Goal: Transaction & Acquisition: Book appointment/travel/reservation

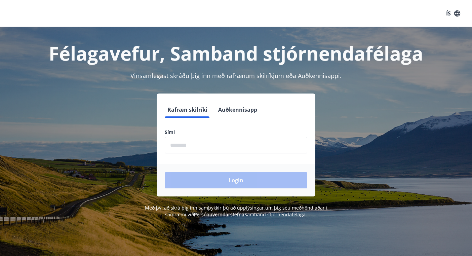
click at [190, 140] on input "phone" at bounding box center [236, 145] width 143 height 16
type input "********"
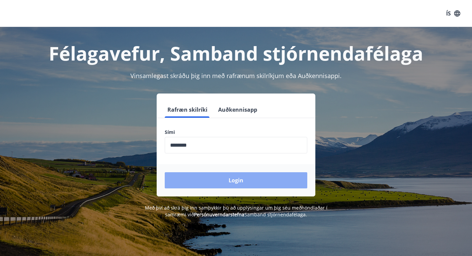
click at [204, 175] on button "Login" at bounding box center [236, 180] width 143 height 16
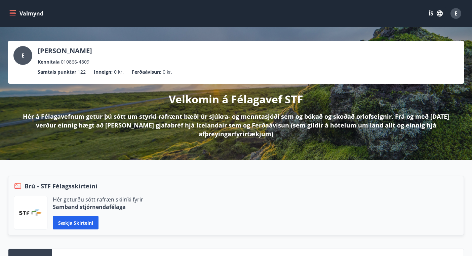
click at [14, 11] on icon "menu" at bounding box center [12, 13] width 7 height 7
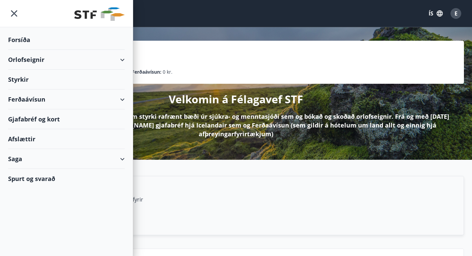
click at [123, 59] on div "Orlofseignir" at bounding box center [66, 60] width 117 height 20
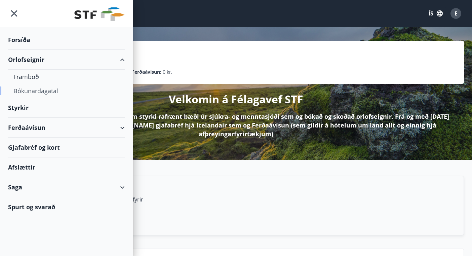
click at [34, 90] on div "Bókunardagatal" at bounding box center [66, 91] width 106 height 14
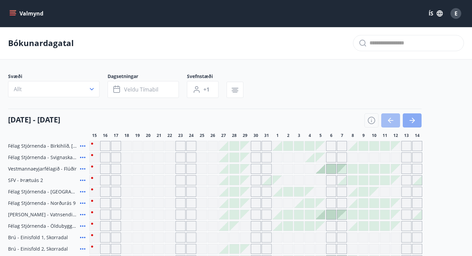
click at [410, 117] on icon "button" at bounding box center [412, 120] width 8 height 8
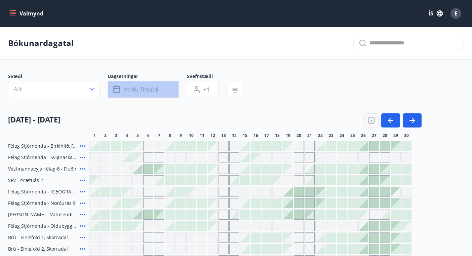
click at [122, 87] on button "Veldu tímabil" at bounding box center [143, 89] width 71 height 17
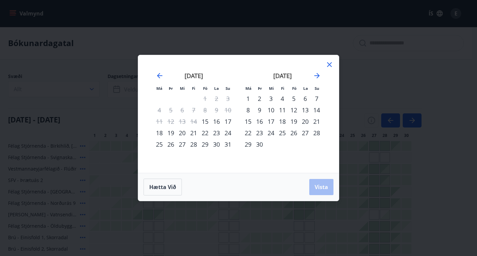
click at [249, 122] on div "15" at bounding box center [247, 121] width 11 height 11
click at [293, 120] on div "19" at bounding box center [293, 121] width 11 height 11
click at [329, 186] on button "Vista" at bounding box center [321, 187] width 24 height 16
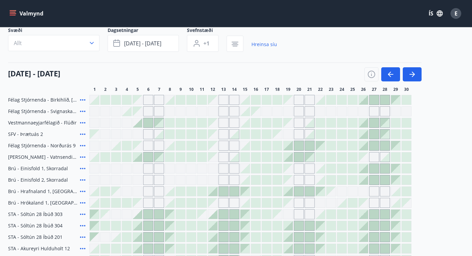
scroll to position [16, 0]
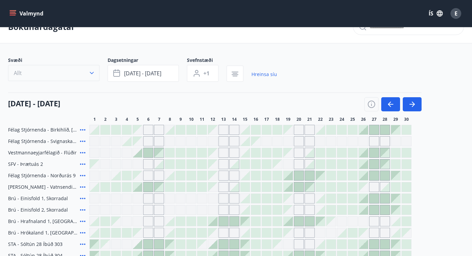
click at [90, 72] on icon "button" at bounding box center [91, 73] width 7 height 7
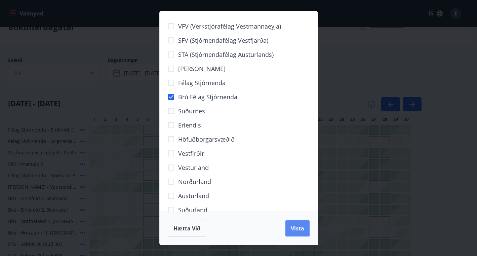
click at [289, 230] on button "Vista" at bounding box center [297, 228] width 24 height 16
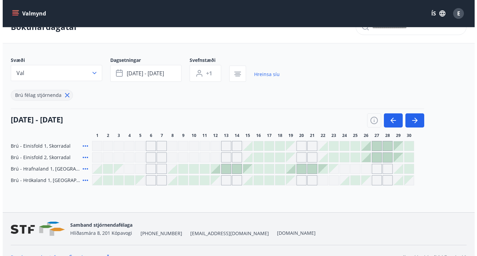
scroll to position [29, 0]
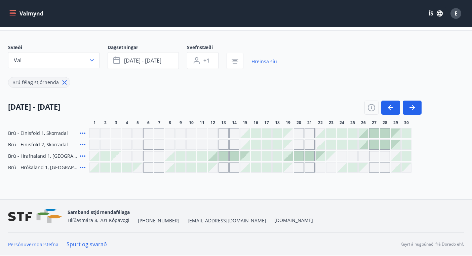
click at [247, 145] on div at bounding box center [244, 144] width 9 height 9
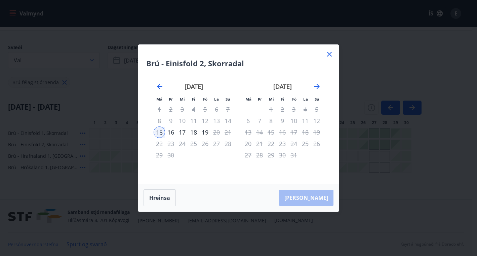
click at [319, 202] on div "Hreinsa Taka Frá" at bounding box center [238, 198] width 201 height 28
click at [160, 128] on div "15" at bounding box center [159, 131] width 11 height 11
click at [172, 131] on div "16" at bounding box center [170, 131] width 11 height 11
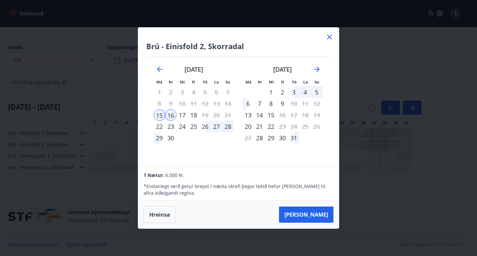
click at [182, 115] on div "17" at bounding box center [181, 114] width 11 height 11
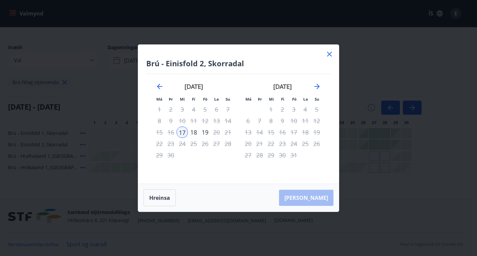
click at [195, 130] on div "18" at bounding box center [193, 131] width 11 height 11
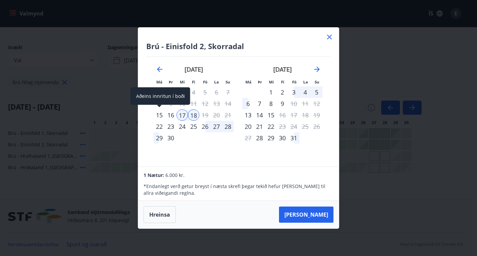
click at [161, 112] on div "15" at bounding box center [159, 114] width 11 height 11
click at [332, 38] on icon at bounding box center [329, 37] width 8 height 8
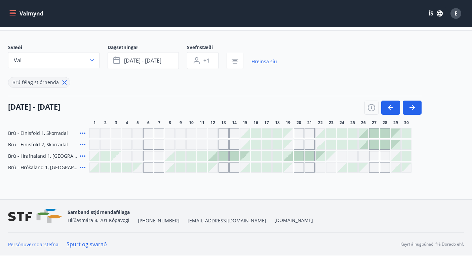
click at [243, 155] on div at bounding box center [244, 155] width 9 height 9
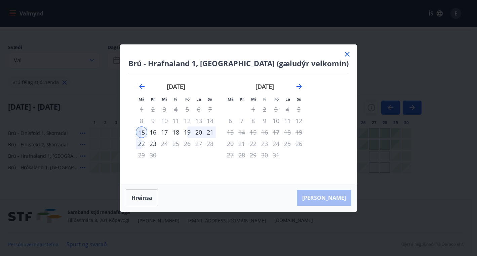
click at [147, 130] on div "15" at bounding box center [141, 131] width 11 height 11
click at [159, 131] on div "16" at bounding box center [152, 131] width 11 height 11
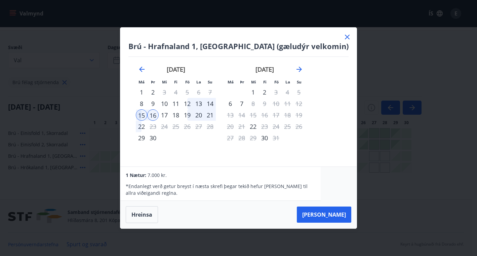
click at [170, 113] on div "17" at bounding box center [164, 114] width 11 height 11
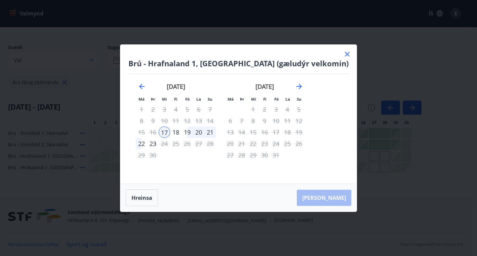
click at [193, 131] on div "19" at bounding box center [186, 131] width 11 height 11
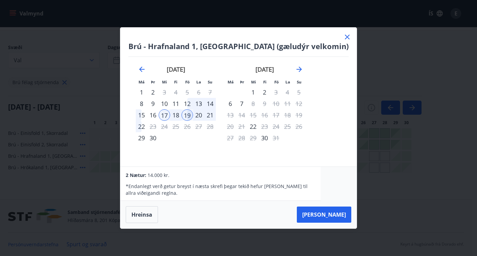
click at [147, 115] on div "15" at bounding box center [141, 114] width 11 height 11
click at [216, 102] on div "14" at bounding box center [209, 103] width 11 height 11
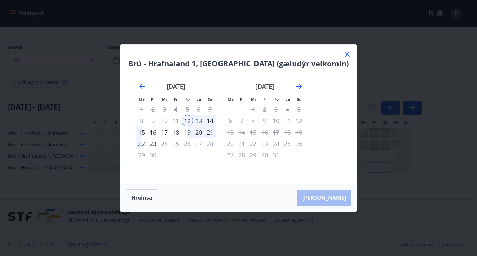
click at [216, 120] on div "14" at bounding box center [209, 120] width 11 height 11
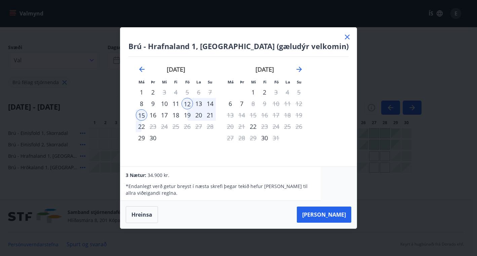
click at [216, 102] on div "14" at bounding box center [209, 103] width 11 height 11
click at [216, 101] on div "14" at bounding box center [209, 103] width 11 height 11
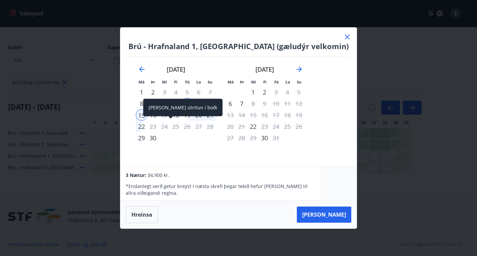
click at [161, 115] on div "Aðeins útritun í boði" at bounding box center [182, 107] width 79 height 17
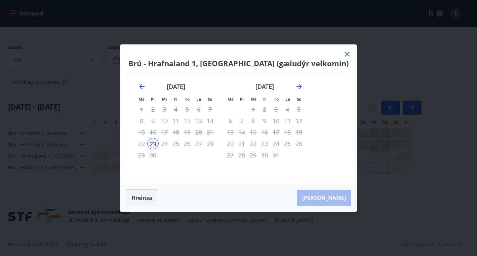
click at [158, 192] on button "Hreinsa" at bounding box center [142, 197] width 32 height 17
click at [216, 117] on div "14" at bounding box center [209, 120] width 11 height 11
click at [216, 119] on div "14" at bounding box center [209, 120] width 11 height 11
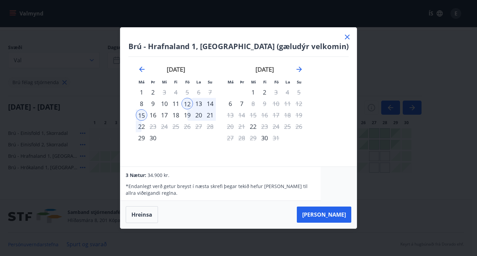
click at [193, 103] on div "12" at bounding box center [186, 103] width 11 height 11
click at [193, 113] on div "19" at bounding box center [186, 114] width 11 height 11
click at [147, 114] on div "15" at bounding box center [141, 114] width 11 height 11
click at [316, 214] on button "Taka Frá" at bounding box center [324, 214] width 54 height 16
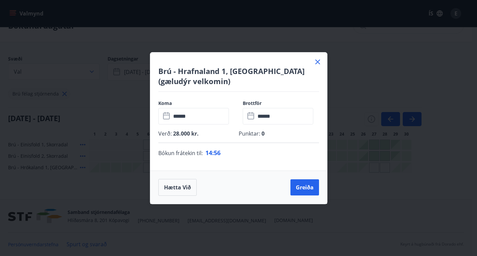
scroll to position [17, 0]
click at [303, 185] on button "Greiða" at bounding box center [304, 187] width 29 height 16
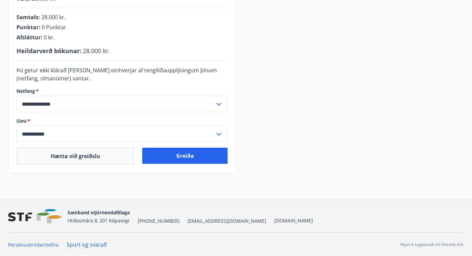
scroll to position [180, 0]
click at [221, 131] on icon at bounding box center [219, 134] width 8 height 8
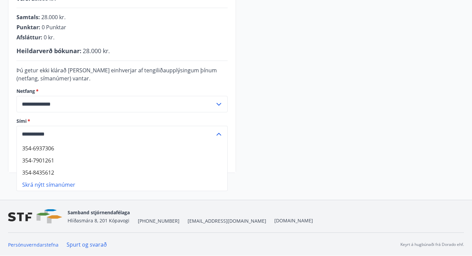
click at [46, 149] on li "354-6937306" at bounding box center [122, 148] width 210 height 12
type input "**********"
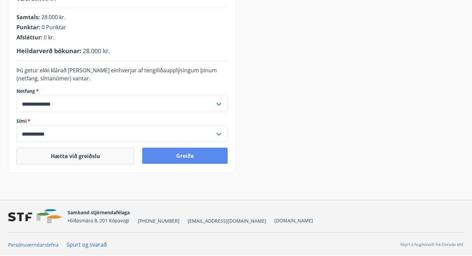
click at [180, 155] on button "Greiða" at bounding box center [184, 156] width 85 height 16
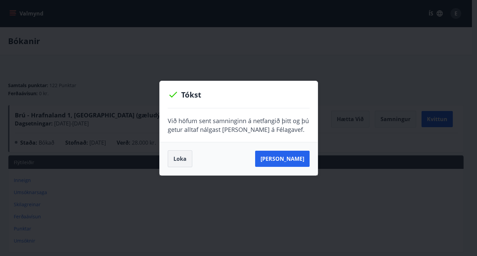
click at [176, 155] on button "Loka" at bounding box center [180, 158] width 25 height 17
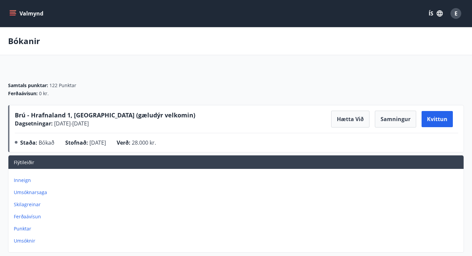
click at [15, 12] on icon "menu" at bounding box center [13, 12] width 6 height 1
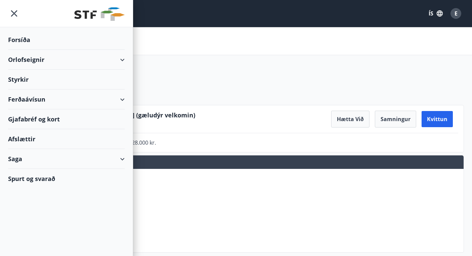
click at [123, 60] on div "Orlofseignir" at bounding box center [66, 60] width 117 height 20
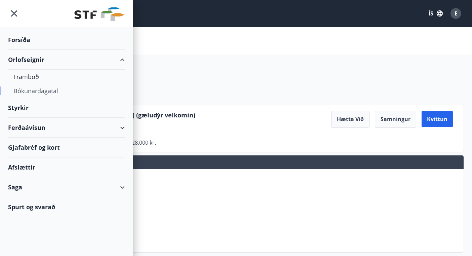
click at [33, 91] on div "Bókunardagatal" at bounding box center [66, 91] width 106 height 14
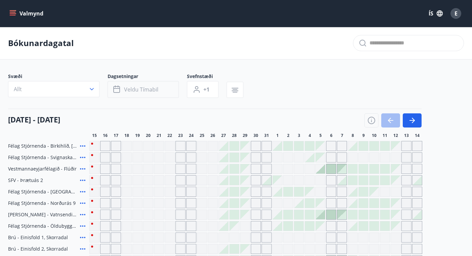
click at [153, 85] on button "Veldu tímabil" at bounding box center [143, 89] width 71 height 17
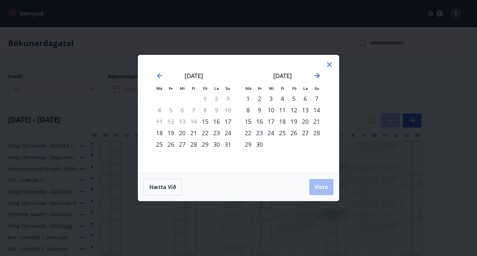
click at [316, 75] on icon "Move forward to switch to the next month." at bounding box center [317, 76] width 8 height 8
click at [245, 130] on div "20" at bounding box center [247, 132] width 11 height 11
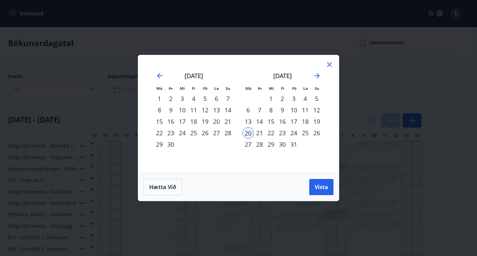
click at [293, 132] on div "24" at bounding box center [293, 132] width 11 height 11
click at [321, 188] on span "Vista" at bounding box center [321, 186] width 13 height 7
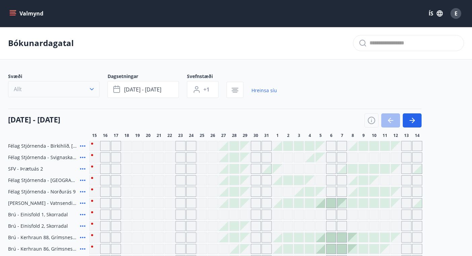
click at [92, 90] on icon "button" at bounding box center [92, 89] width 4 height 2
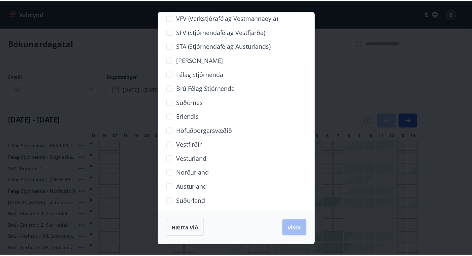
scroll to position [13, 0]
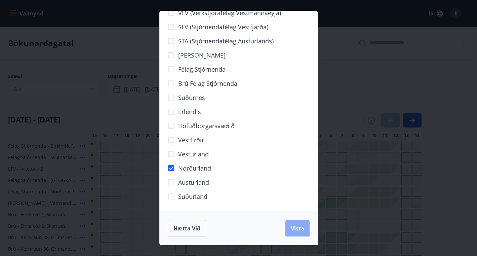
click at [303, 232] on button "Vista" at bounding box center [297, 228] width 24 height 16
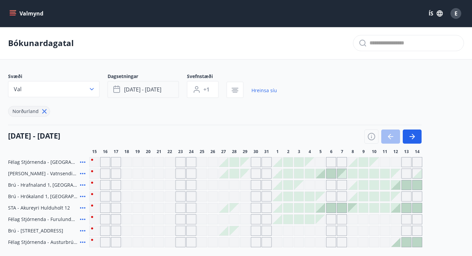
click at [165, 90] on button "okt 20 - okt 24" at bounding box center [143, 89] width 71 height 17
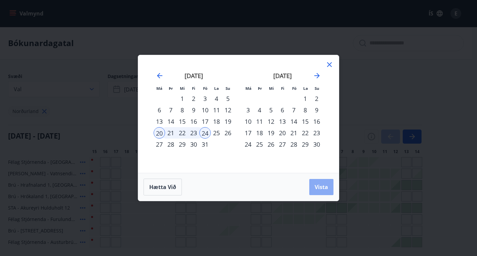
click at [317, 186] on span "Vista" at bounding box center [321, 186] width 13 height 7
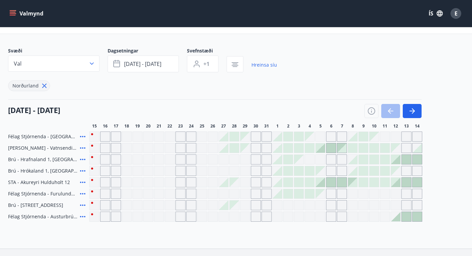
scroll to position [34, 0]
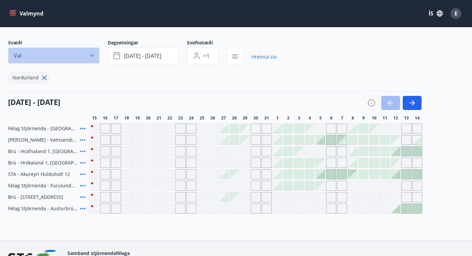
click at [91, 54] on icon "button" at bounding box center [91, 55] width 7 height 7
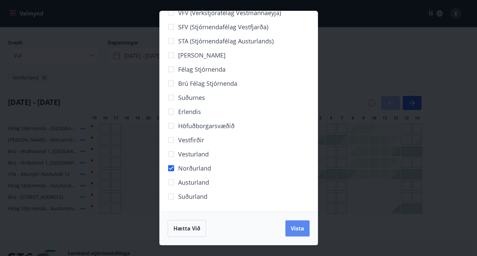
click at [294, 228] on span "Vista" at bounding box center [297, 228] width 13 height 7
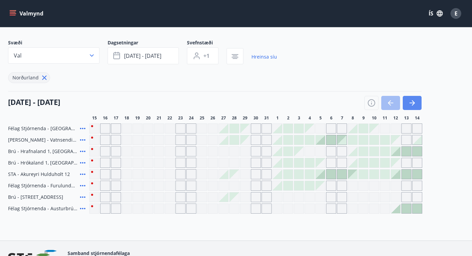
click at [417, 104] on button "button" at bounding box center [412, 103] width 19 height 14
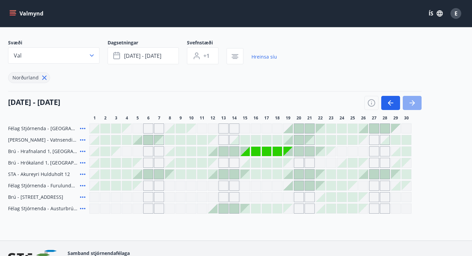
click at [417, 104] on button "button" at bounding box center [412, 103] width 19 height 14
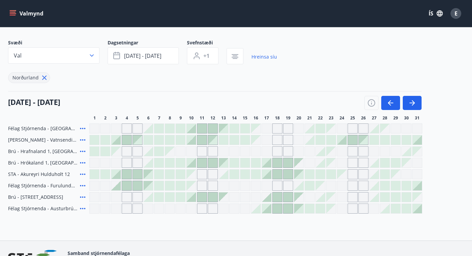
click at [298, 173] on div at bounding box center [298, 173] width 9 height 9
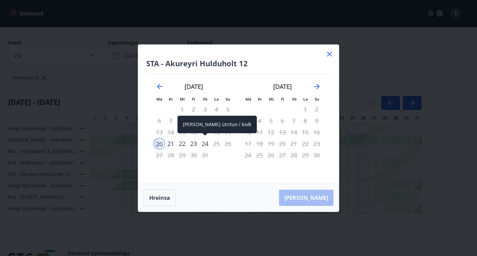
click at [205, 142] on div "24" at bounding box center [204, 143] width 11 height 11
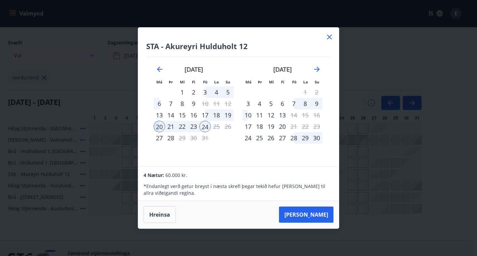
click at [330, 39] on icon at bounding box center [329, 37] width 8 height 8
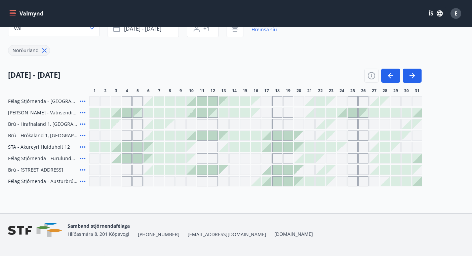
scroll to position [67, 0]
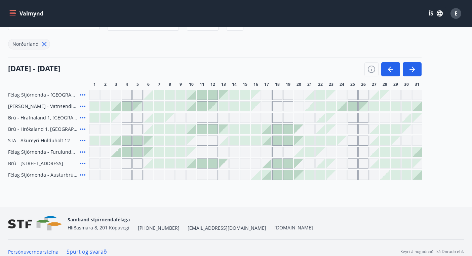
click at [81, 139] on icon at bounding box center [83, 140] width 8 height 8
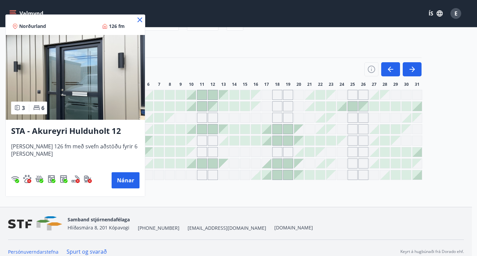
click at [136, 19] on icon at bounding box center [140, 20] width 8 height 8
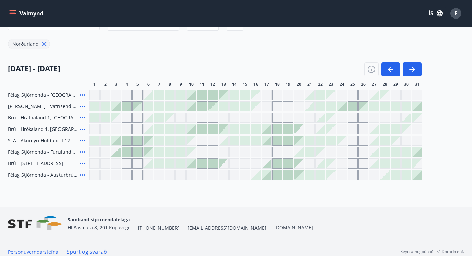
click at [299, 139] on div at bounding box center [298, 140] width 9 height 9
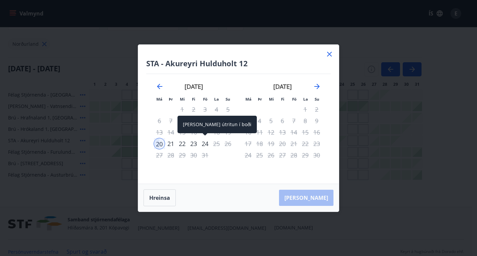
click at [205, 140] on div "24" at bounding box center [204, 143] width 11 height 11
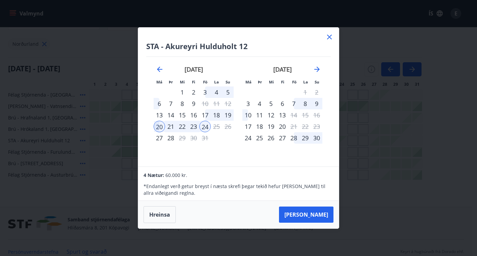
click at [328, 34] on icon at bounding box center [329, 37] width 8 height 8
